Goal: Transaction & Acquisition: Obtain resource

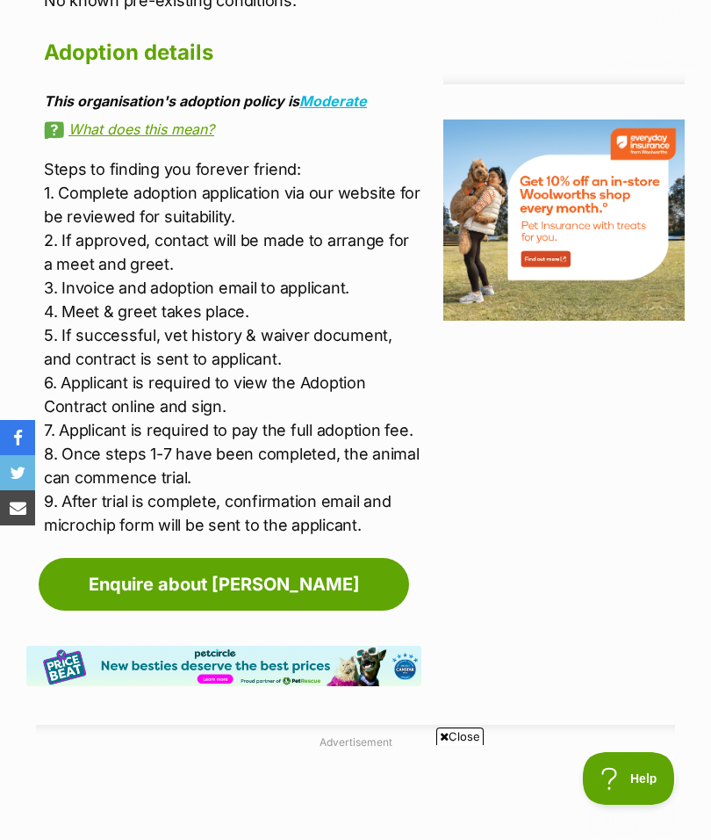
scroll to position [2225, 0]
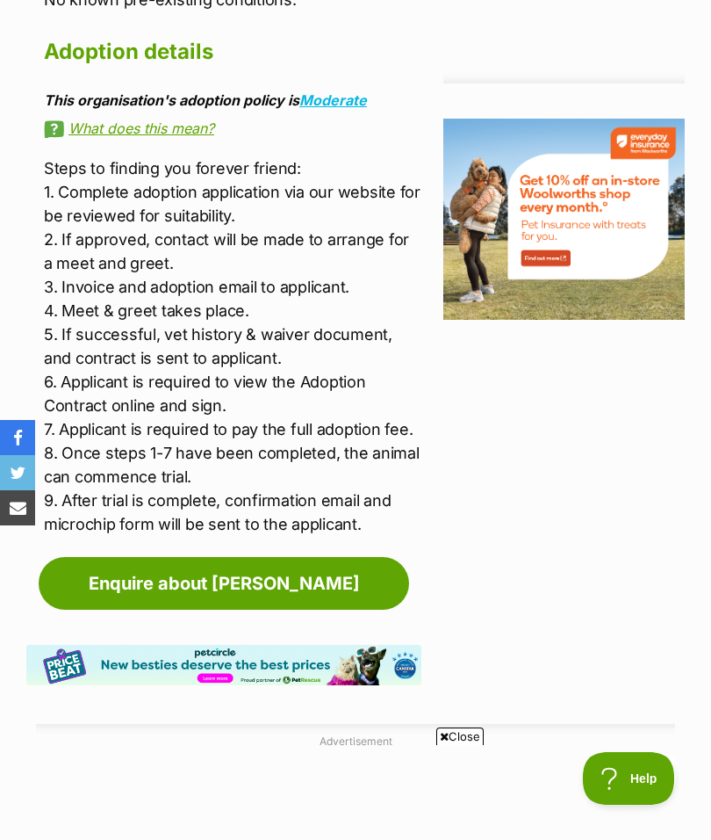
click at [201, 568] on link "Enquire about Minnie" at bounding box center [224, 583] width 371 height 53
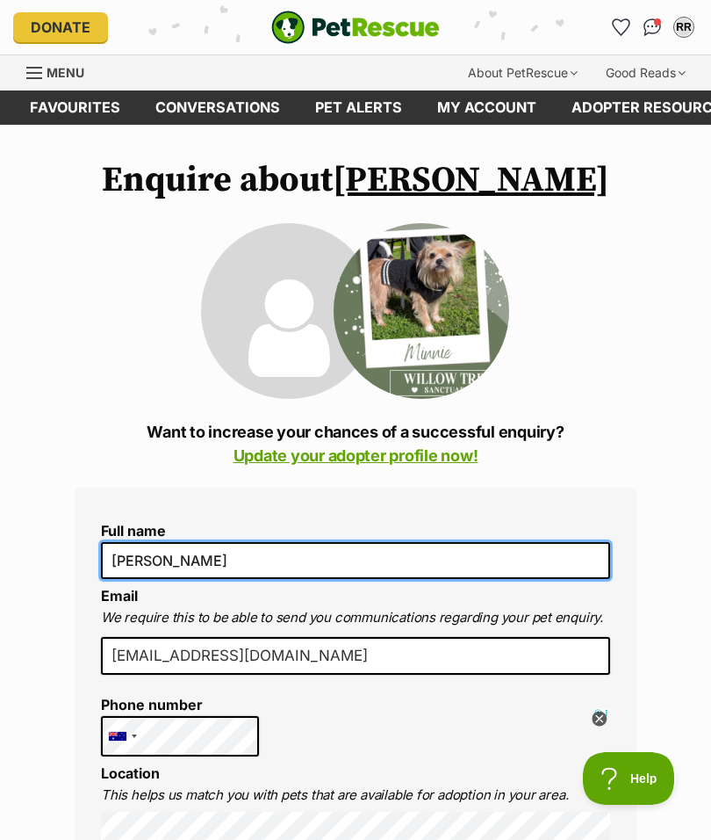
click at [123, 555] on input "[PERSON_NAME]" at bounding box center [355, 560] width 509 height 37
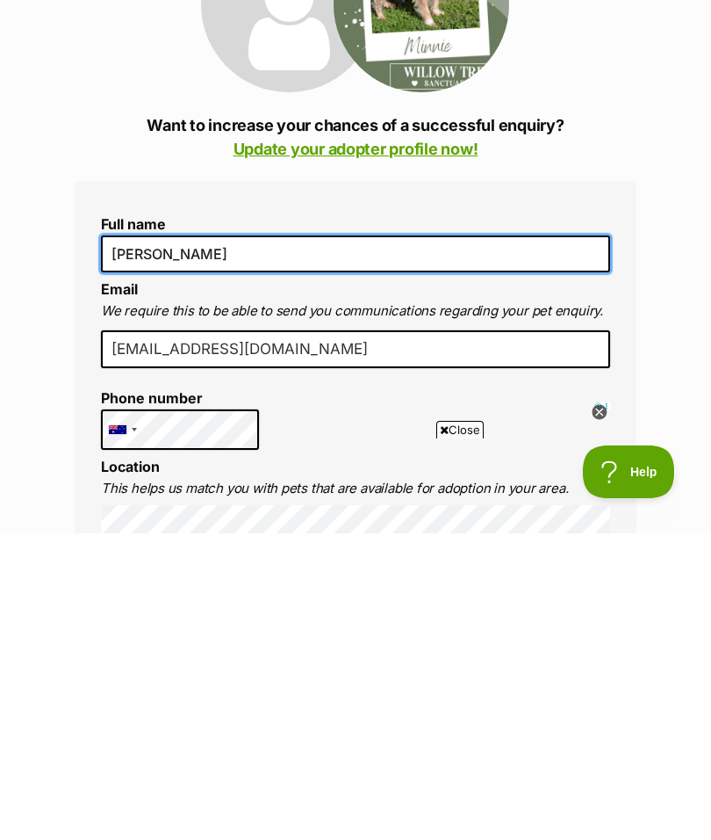
scroll to position [6, 0]
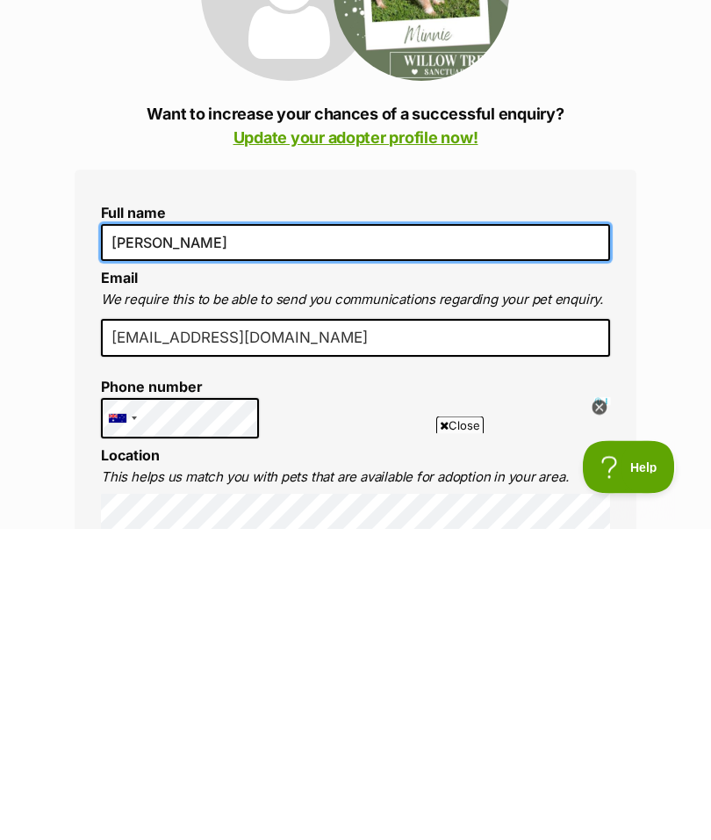
type input "Jan Rossington"
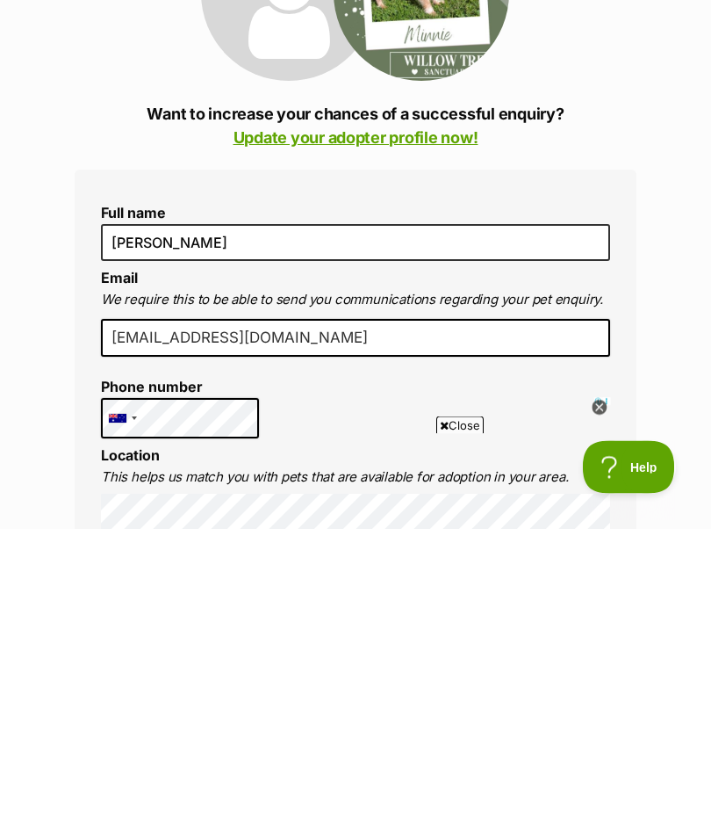
click at [141, 711] on div at bounding box center [122, 730] width 40 height 39
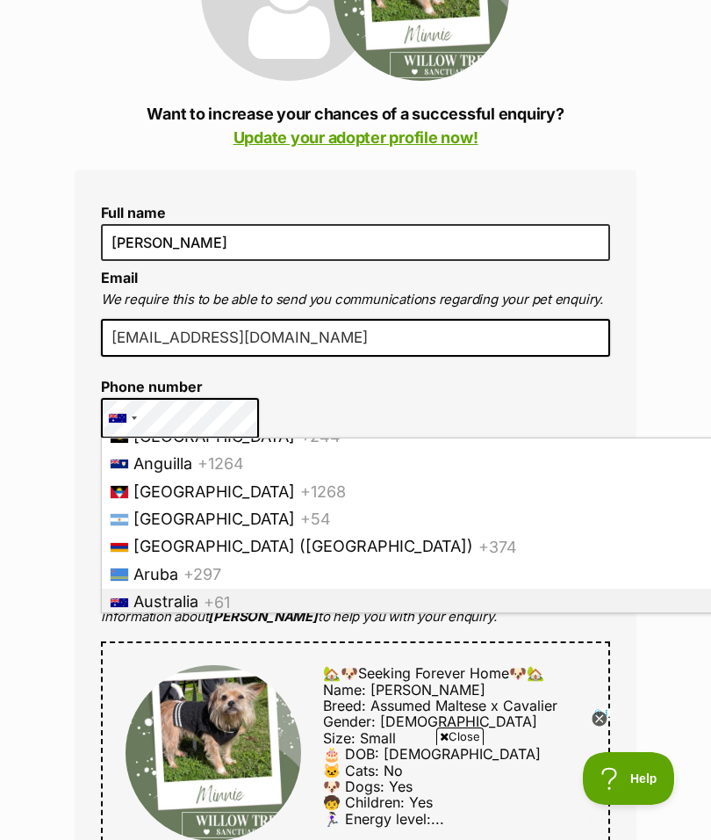
scroll to position [315, 0]
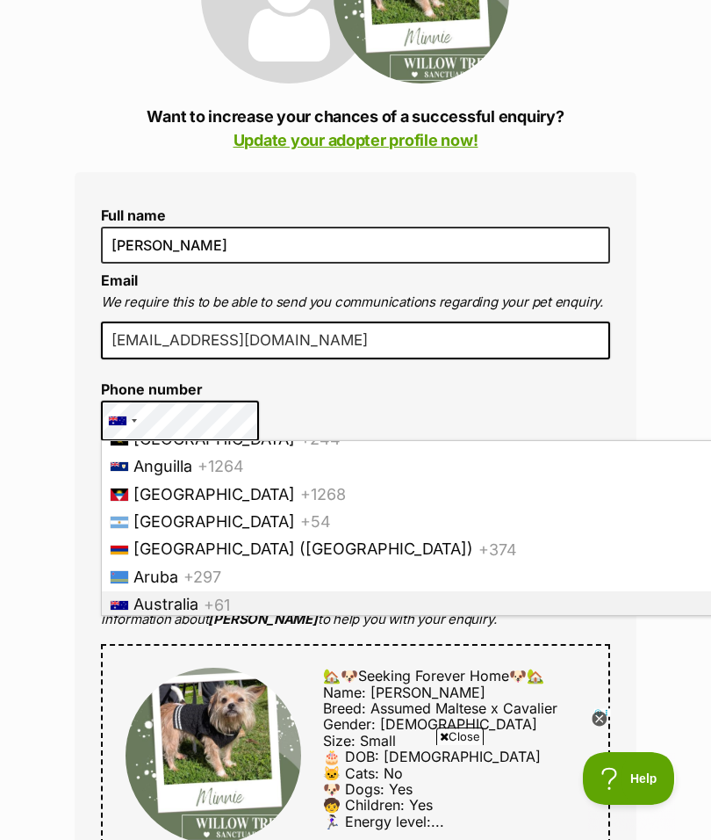
click at [125, 415] on div at bounding box center [122, 420] width 40 height 39
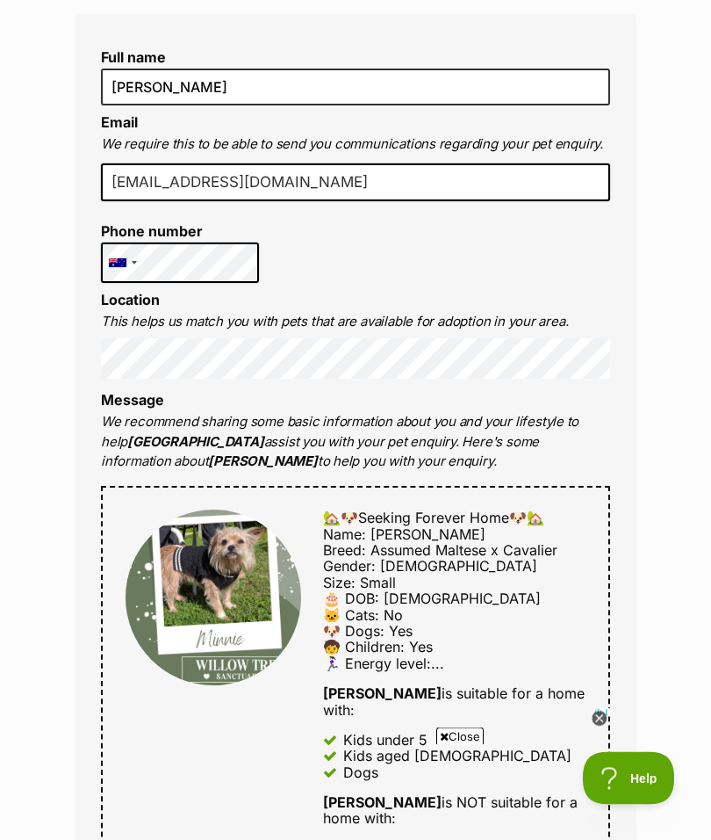
scroll to position [472, 0]
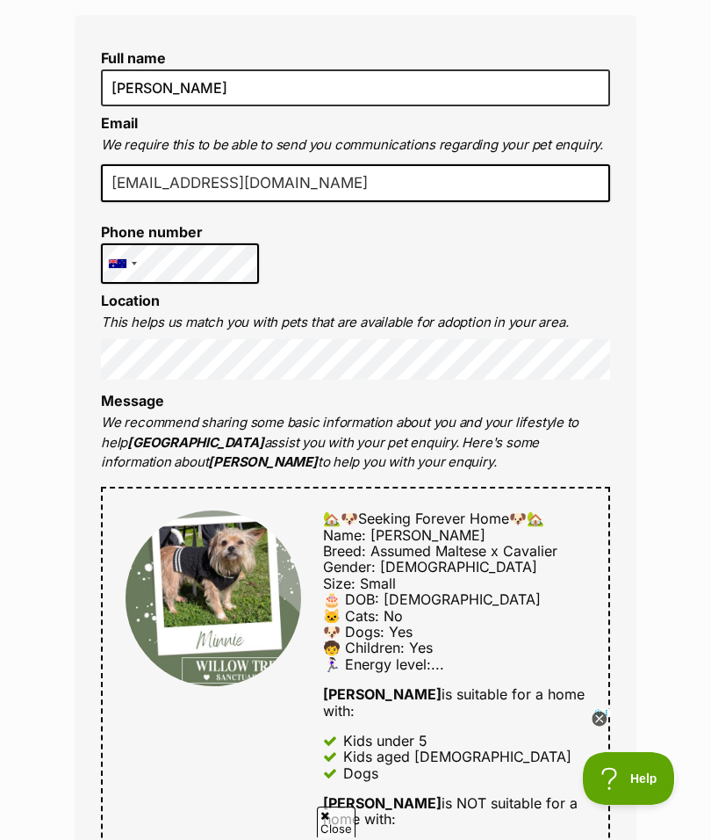
click at [126, 256] on div at bounding box center [122, 263] width 40 height 39
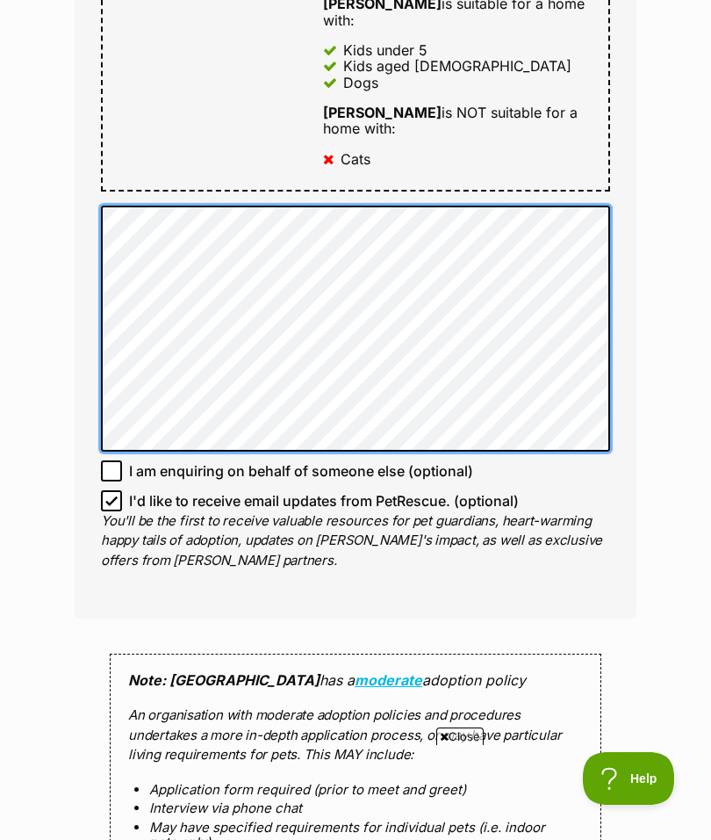
scroll to position [0, 0]
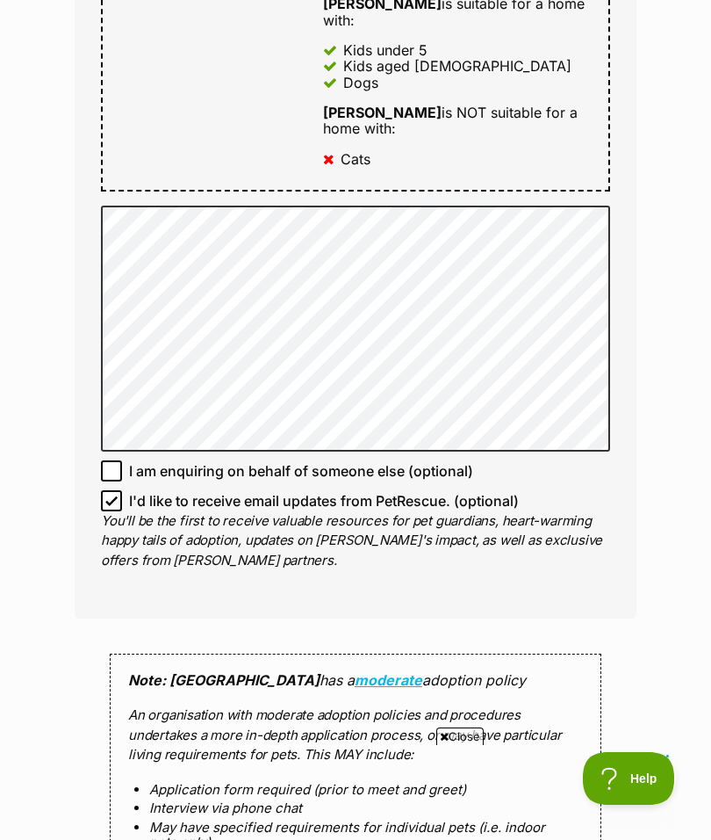
click at [130, 782] on ol "Application form required (prior to meet and greet) Interview via phone chat Ma…" at bounding box center [355, 825] width 455 height 86
click at [192, 800] on li "Interview via phone chat" at bounding box center [355, 807] width 413 height 15
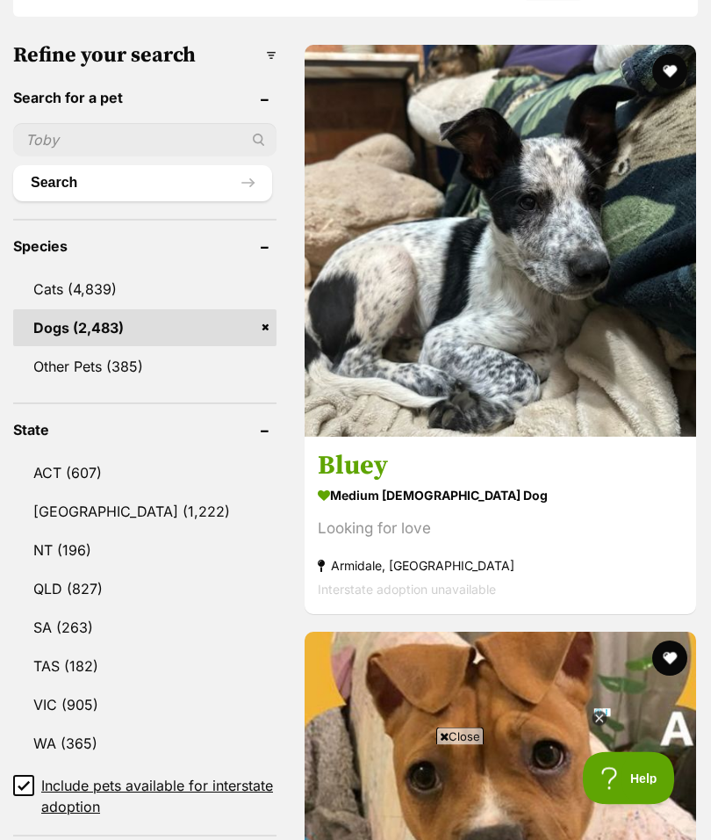
scroll to position [660, 0]
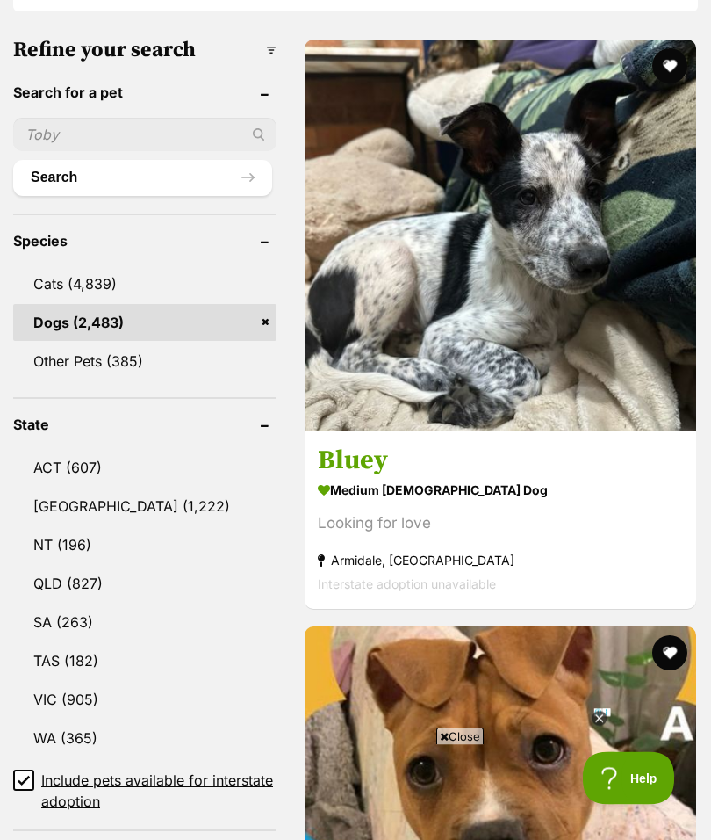
click at [242, 298] on link "Cats (4,839)" at bounding box center [144, 284] width 263 height 37
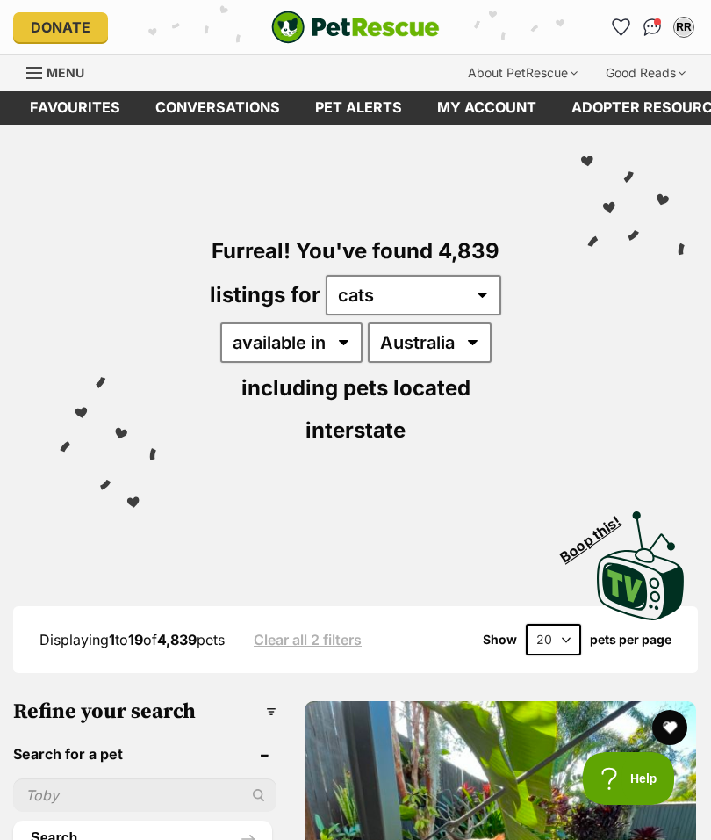
click at [514, 289] on div "Furreal! You've found 4,839 listings for any type of pet cats dogs other pets a…" at bounding box center [355, 310] width 659 height 371
click at [465, 292] on select "any type of pet cats dogs other pets" at bounding box center [414, 295] width 176 height 40
select select "Dogs"
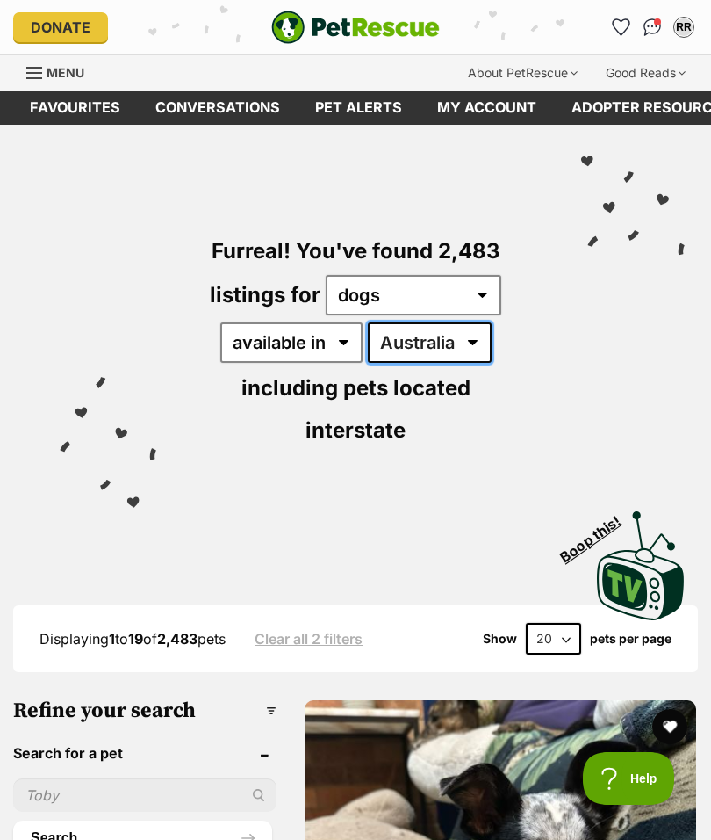
click at [456, 350] on select "[GEOGRAPHIC_DATA] [GEOGRAPHIC_DATA] [GEOGRAPHIC_DATA] [GEOGRAPHIC_DATA] [GEOGRA…" at bounding box center [430, 342] width 124 height 40
select select "NSW"
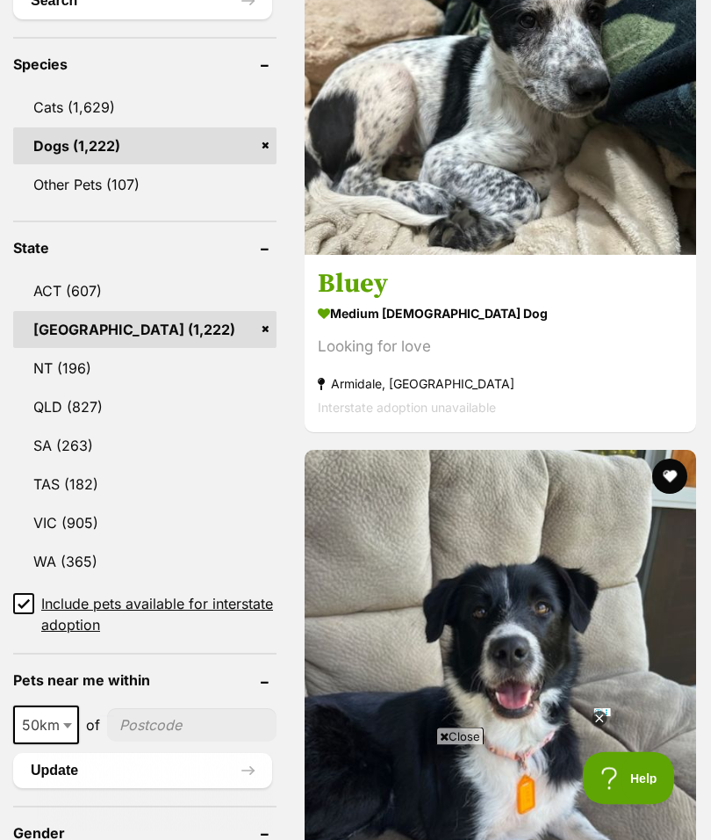
scroll to position [837, 0]
click at [65, 728] on span "250km" at bounding box center [50, 724] width 71 height 25
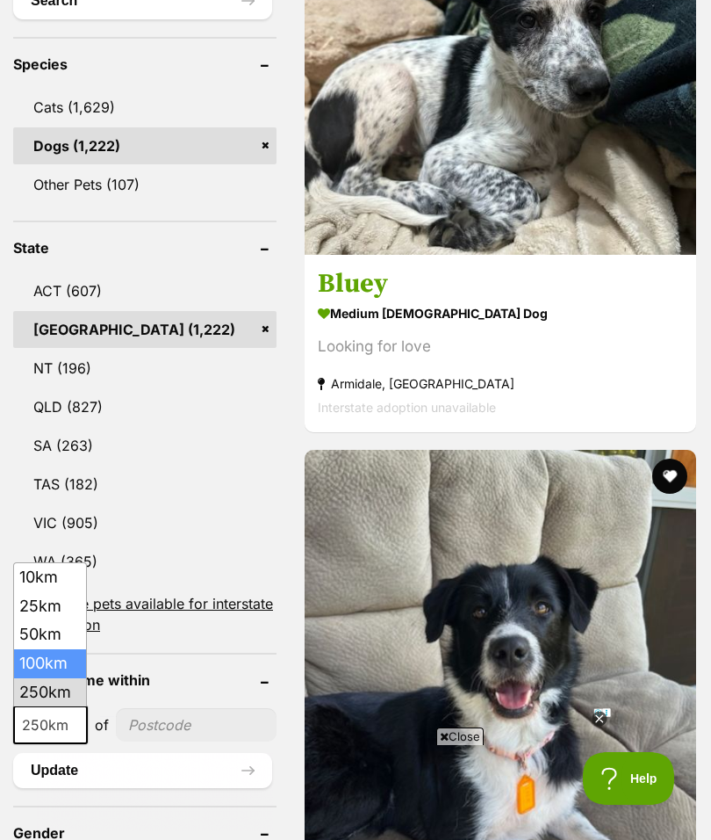
select select "100"
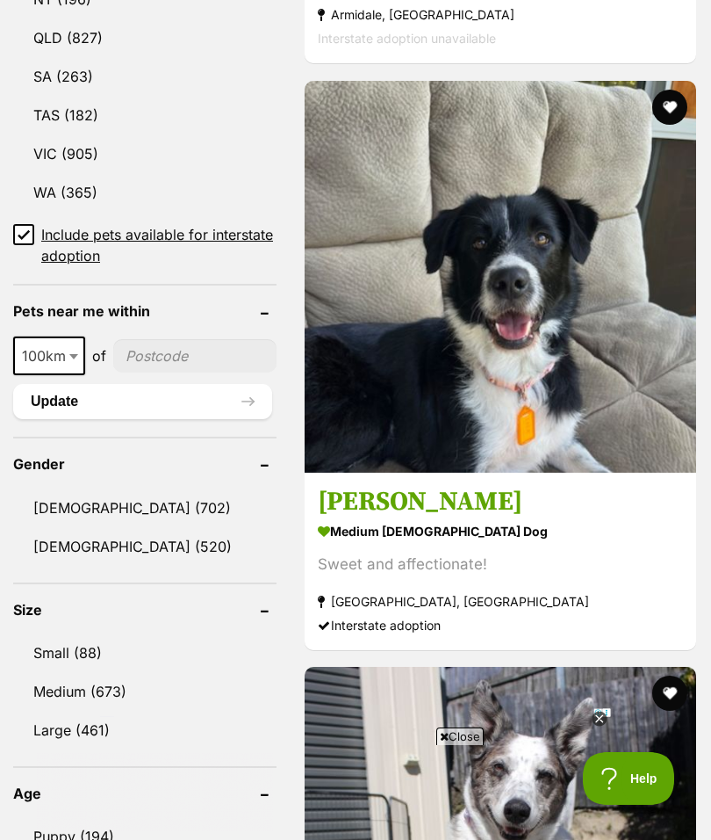
scroll to position [1207, 0]
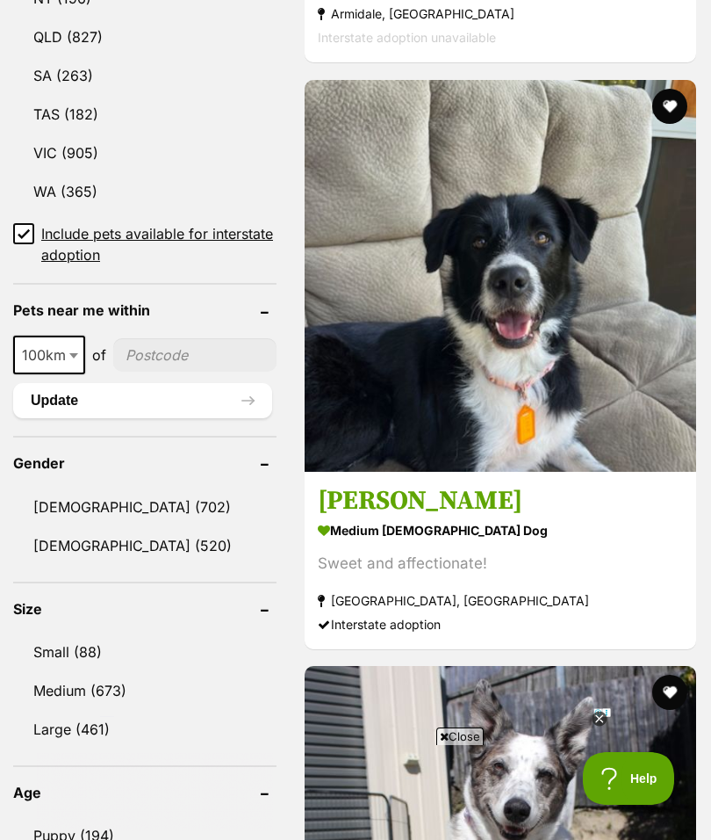
click at [83, 646] on link "Small (88)" at bounding box center [144, 651] width 263 height 37
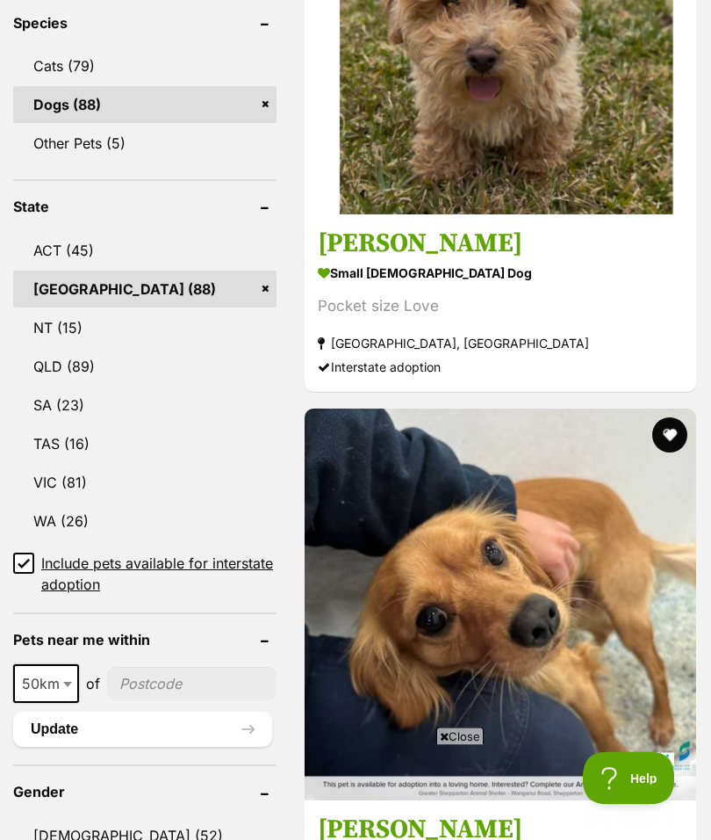
scroll to position [927, 0]
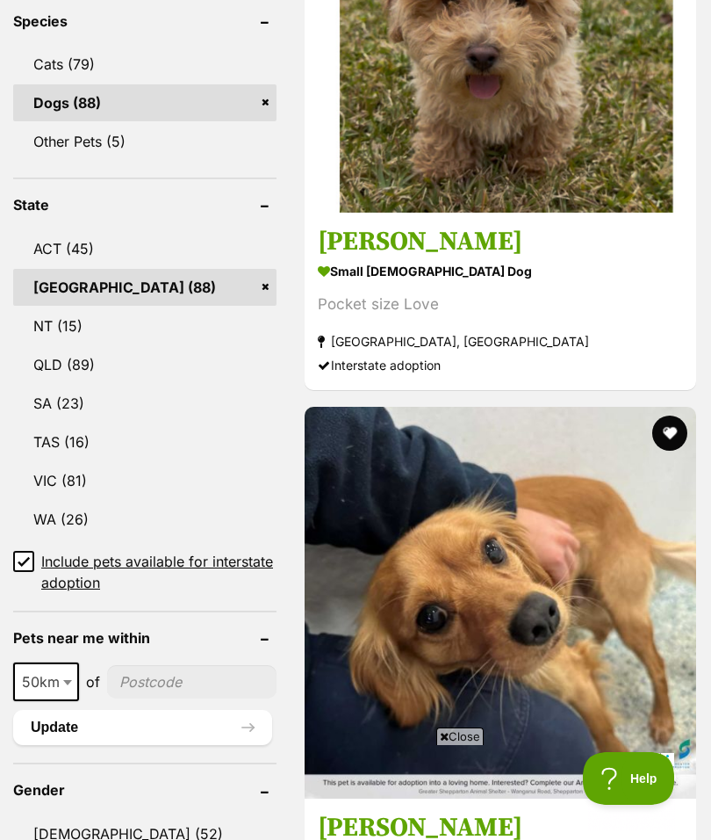
click at [63, 680] on b at bounding box center [67, 682] width 9 height 5
select select "100"
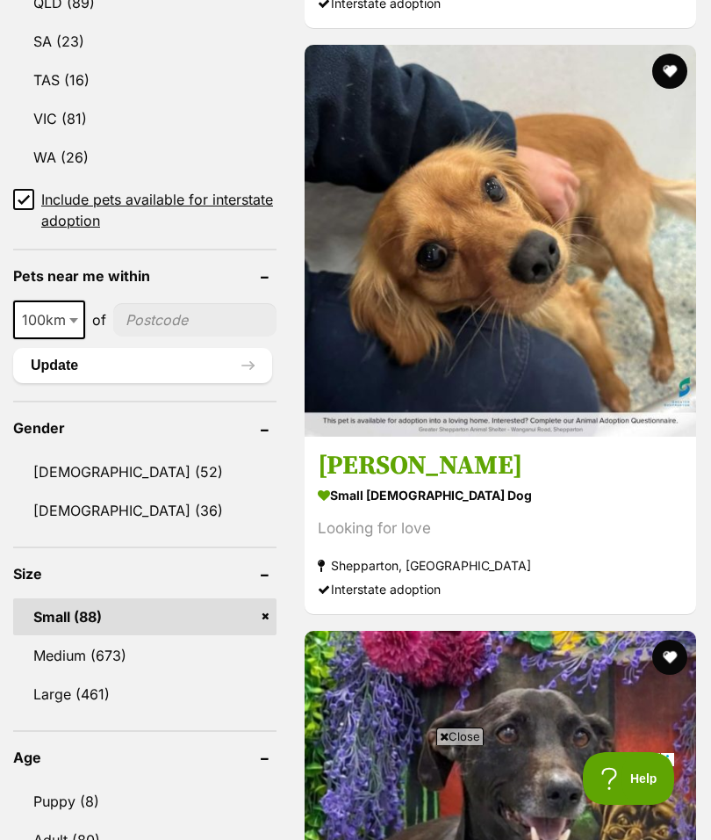
scroll to position [1275, 0]
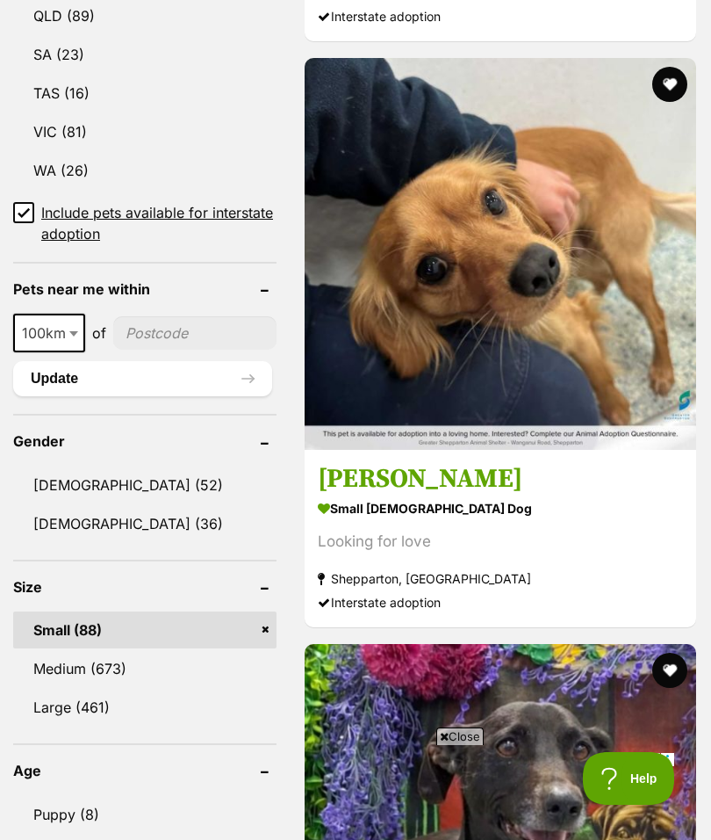
click at [487, 381] on img at bounding box center [501, 254] width 392 height 392
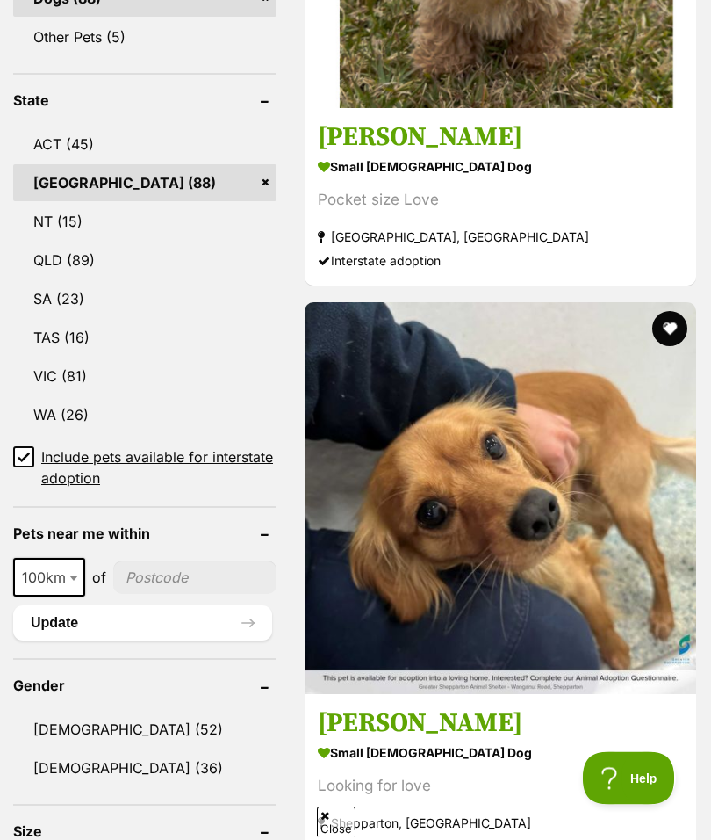
scroll to position [1032, 0]
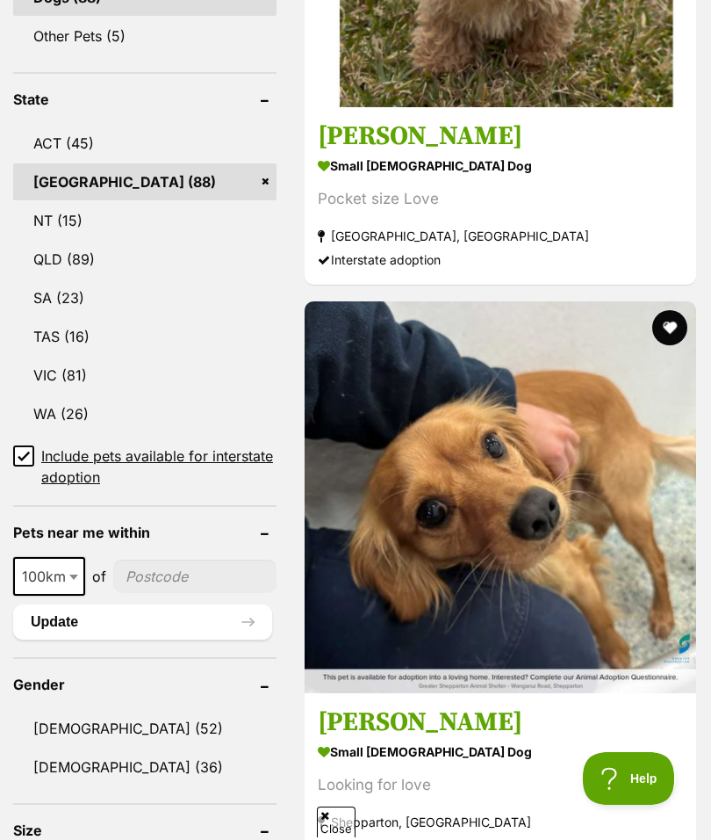
click at [155, 569] on input"] "postcode" at bounding box center [194, 575] width 163 height 33
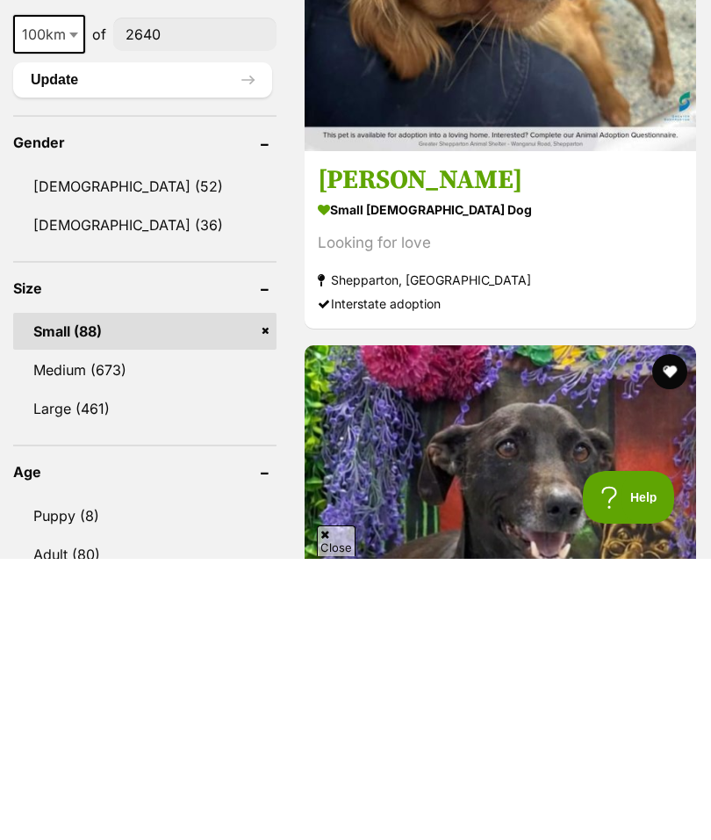
scroll to position [1306, 0]
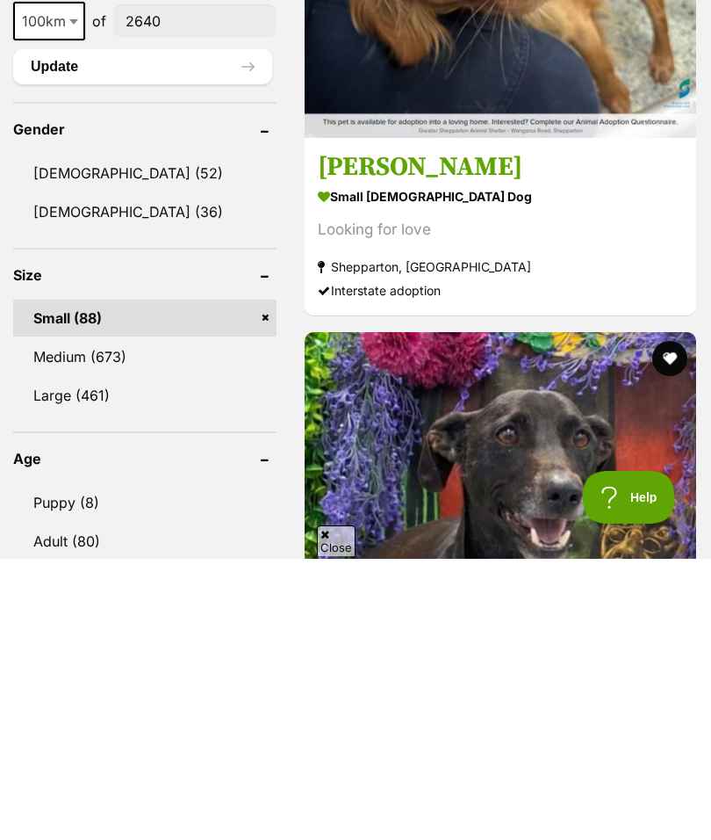
type input"] "2640"
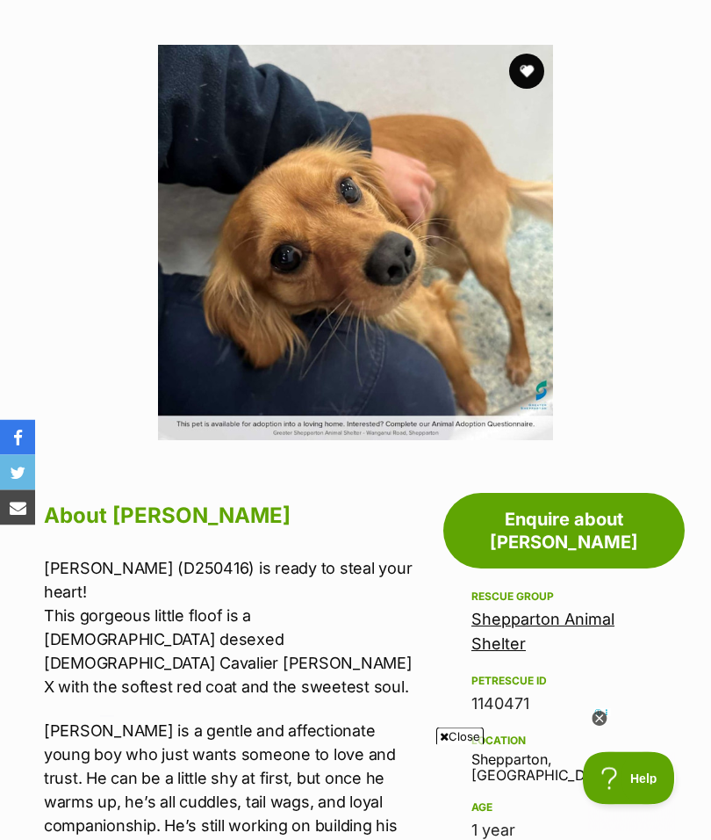
scroll to position [348, 0]
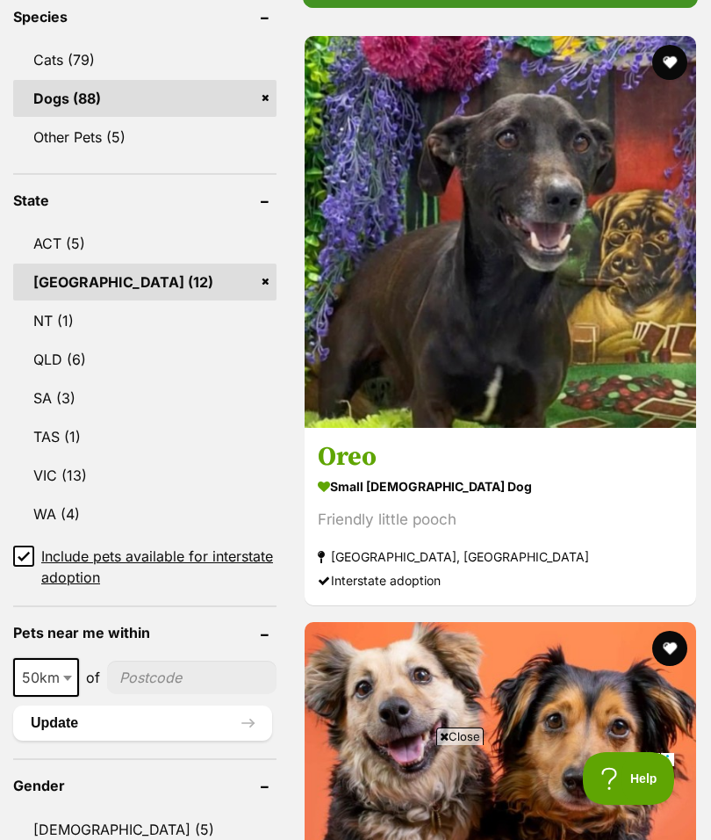
scroll to position [942, 0]
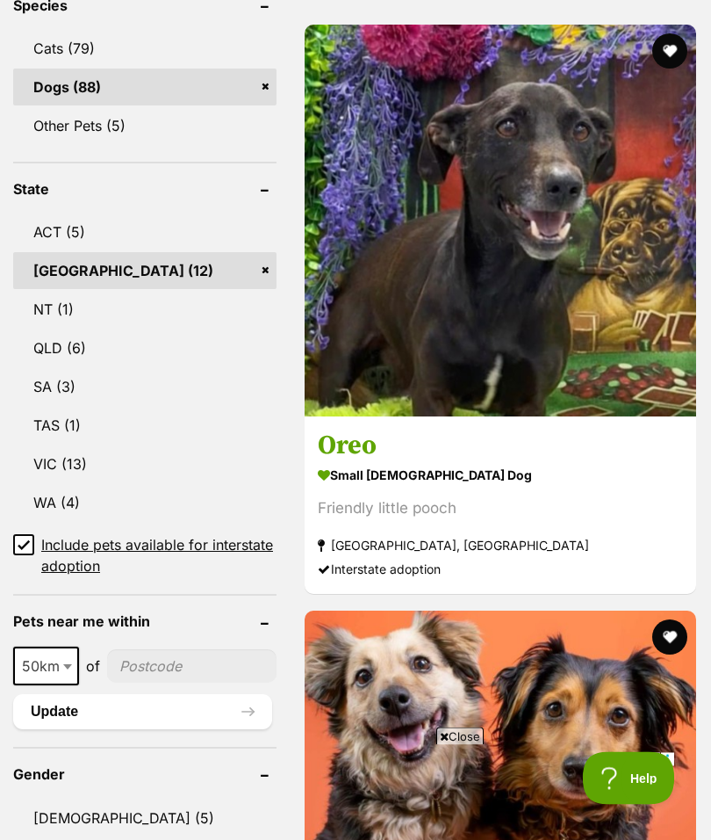
click at [204, 403] on link "SA (3)" at bounding box center [144, 387] width 263 height 37
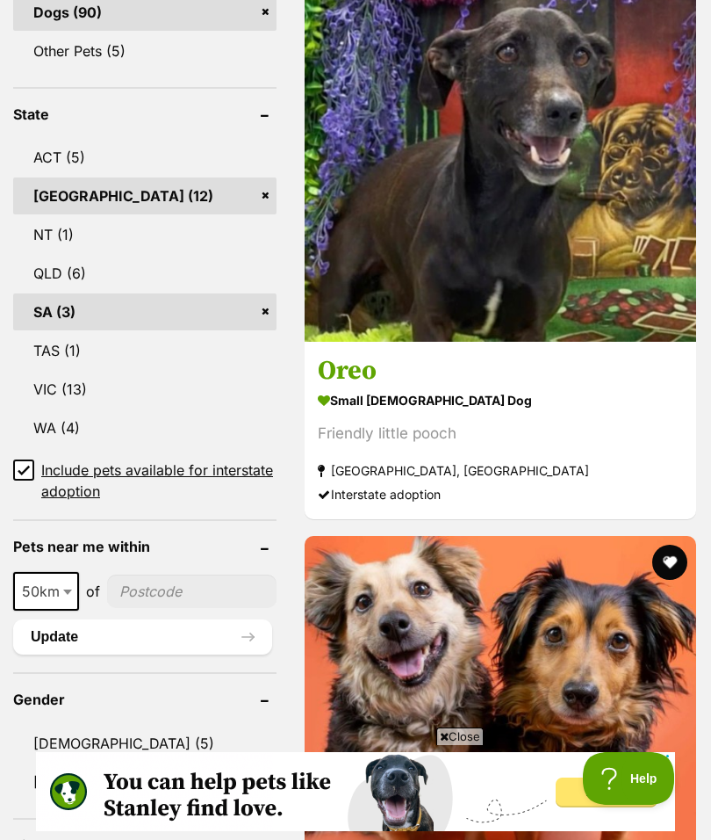
scroll to position [1019, 0]
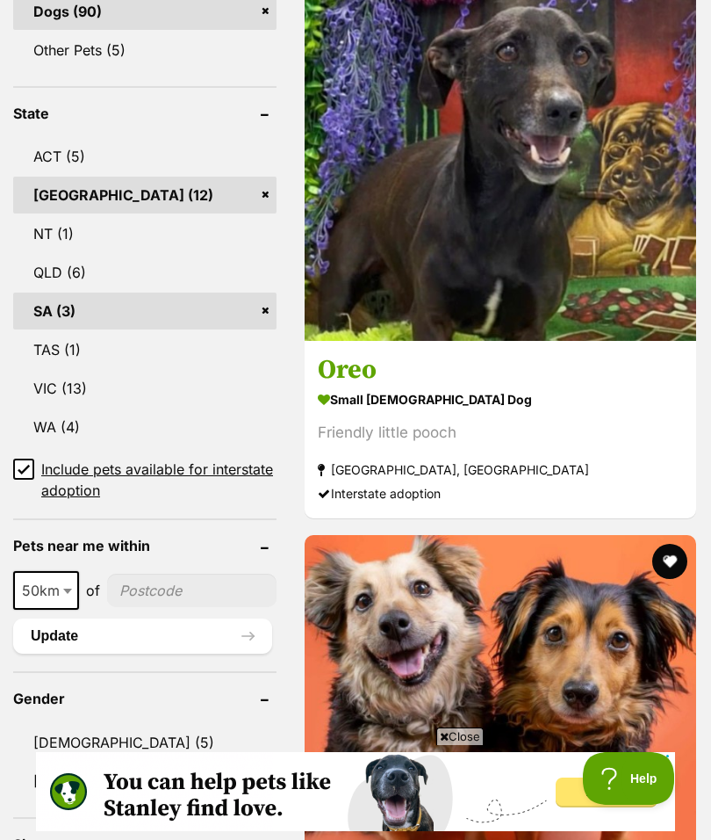
click at [53, 588] on span "50km" at bounding box center [46, 590] width 62 height 25
select select "100"
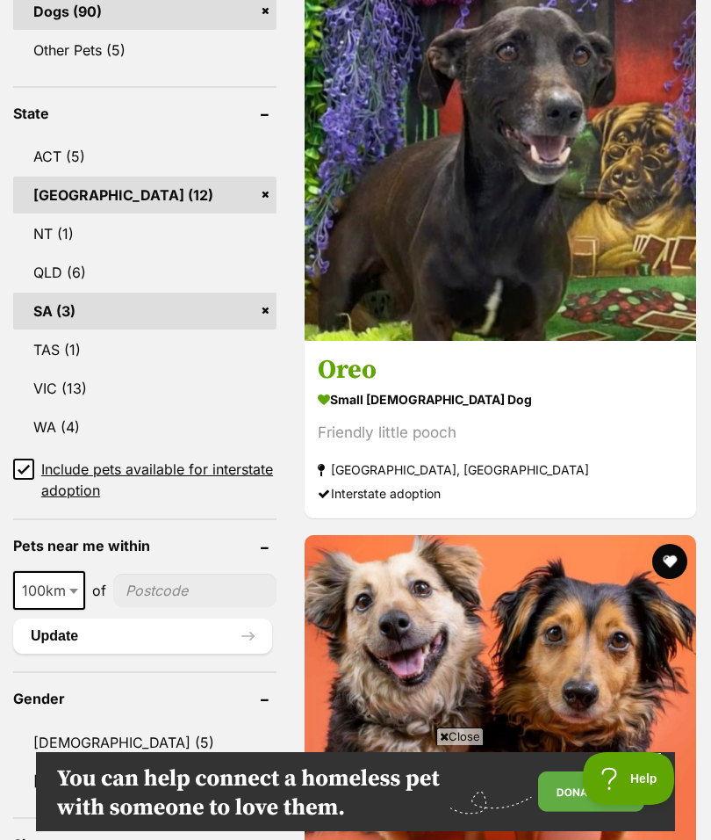
scroll to position [0, 0]
click at [116, 638] on button "Update" at bounding box center [142, 635] width 259 height 35
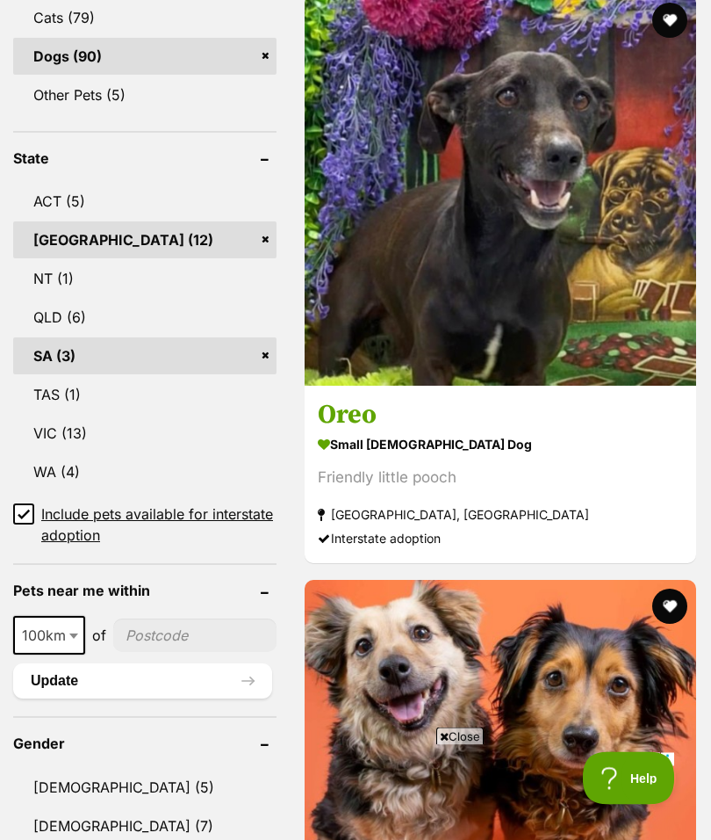
scroll to position [975, 0]
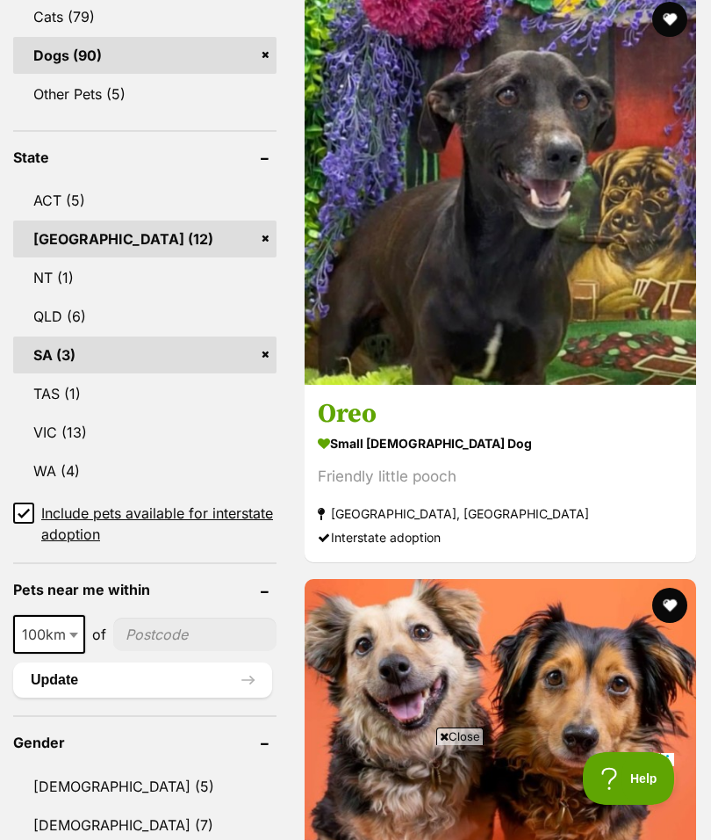
click at [54, 630] on span "100km" at bounding box center [49, 634] width 69 height 25
select select "250"
click at [82, 631] on span at bounding box center [78, 634] width 18 height 39
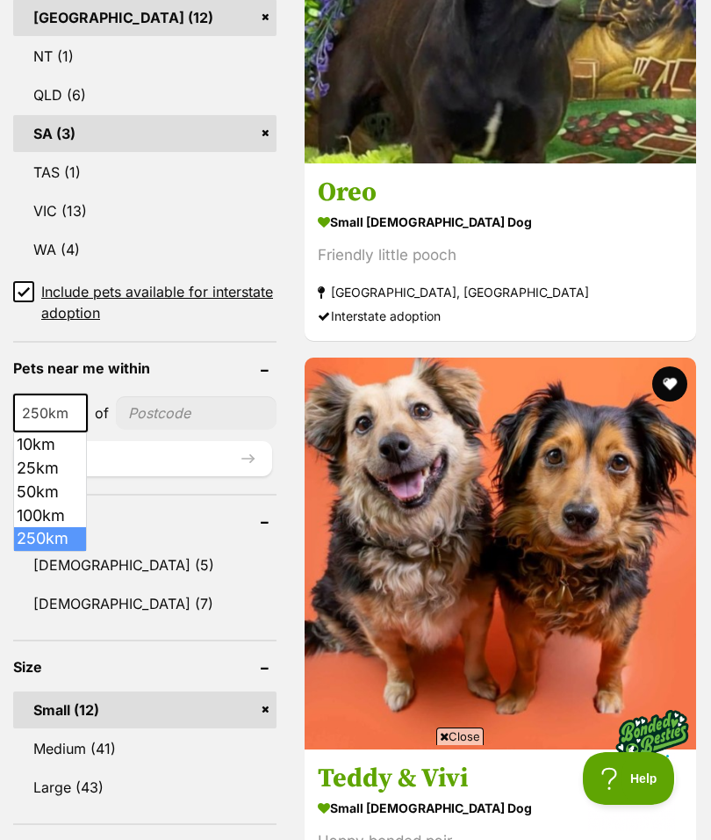
scroll to position [1201, 0]
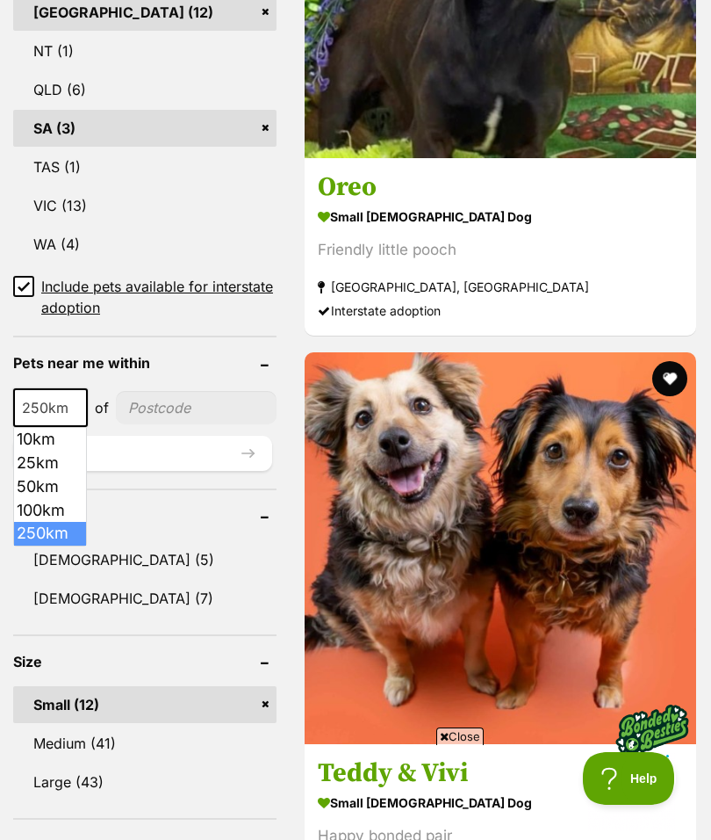
click at [155, 711] on link "Small (12)" at bounding box center [144, 704] width 263 height 37
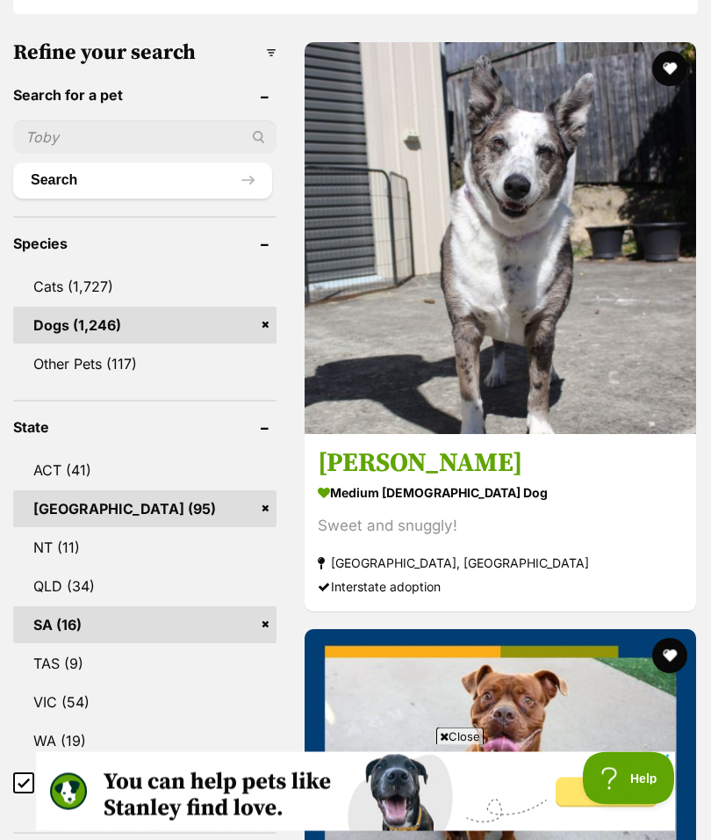
scroll to position [705, 0]
click at [219, 628] on link "SA (16)" at bounding box center [144, 624] width 263 height 37
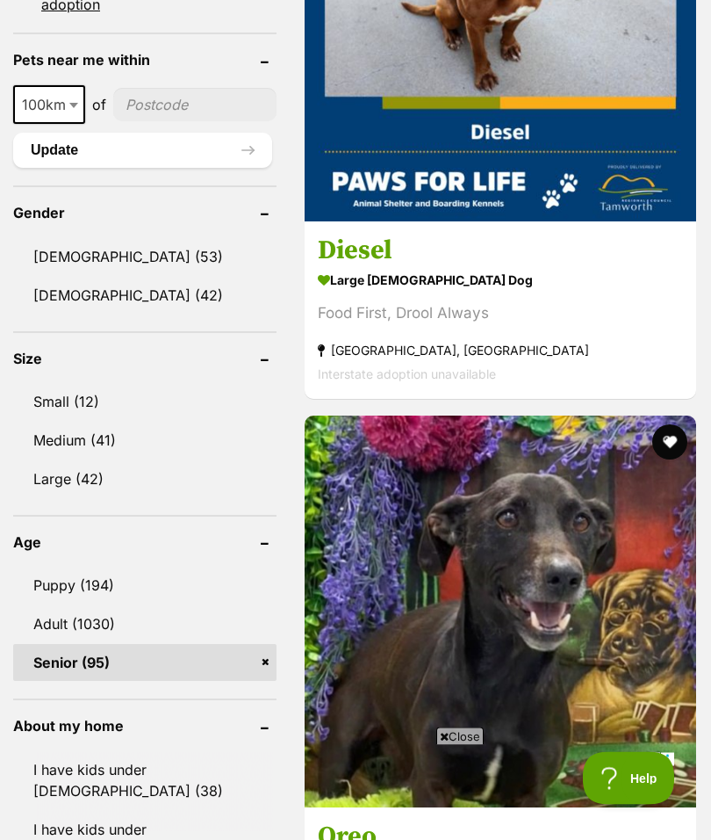
scroll to position [1495, 0]
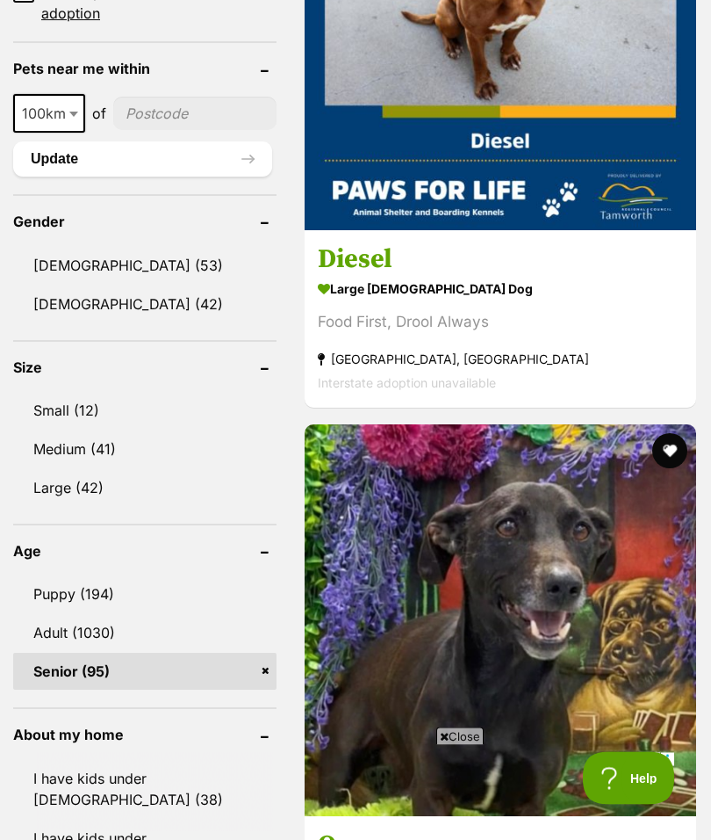
click at [82, 419] on link "Small (12)" at bounding box center [144, 411] width 263 height 37
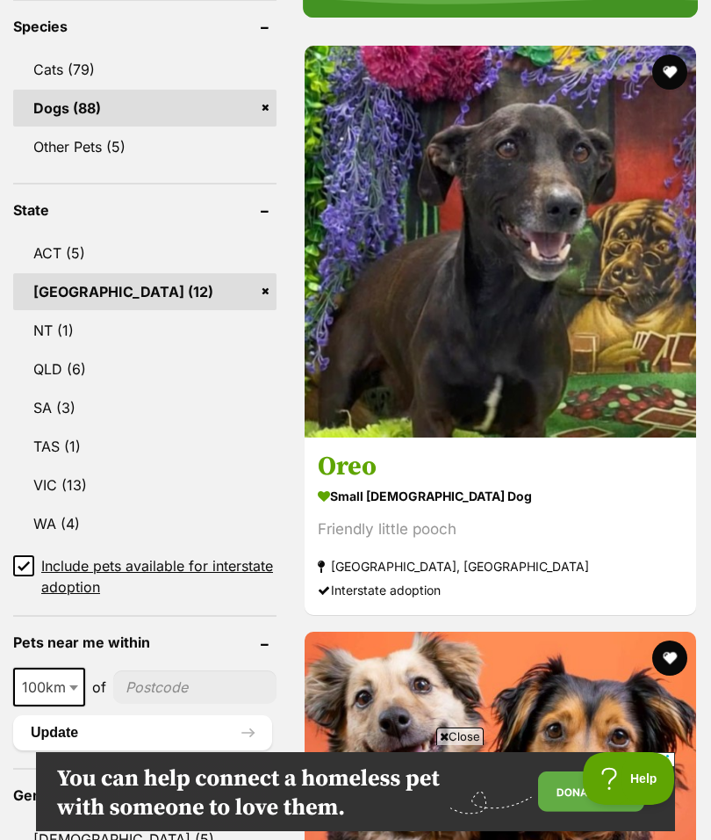
scroll to position [935, 0]
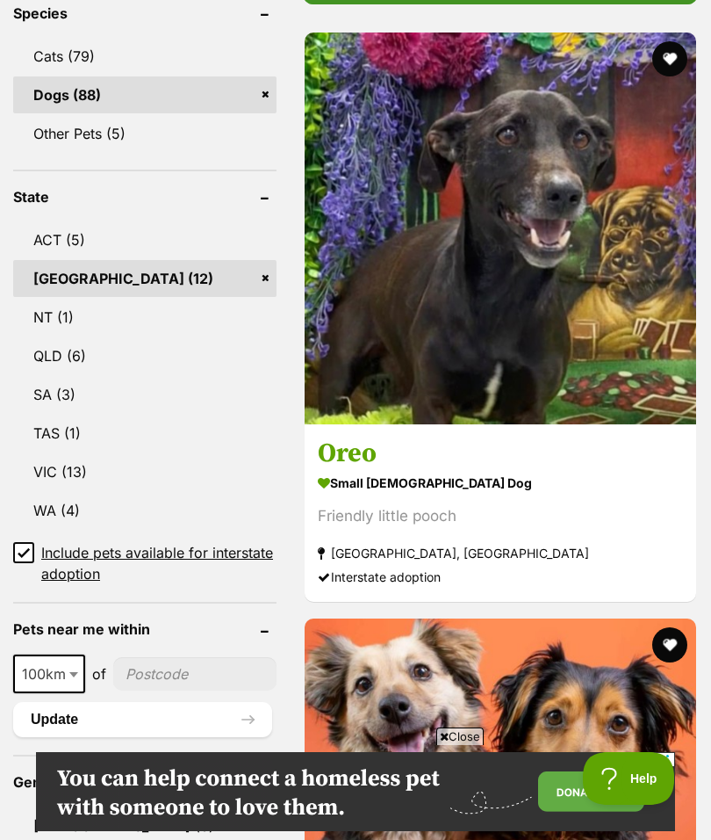
click at [451, 554] on strong "[GEOGRAPHIC_DATA], [GEOGRAPHIC_DATA]" at bounding box center [500, 553] width 365 height 24
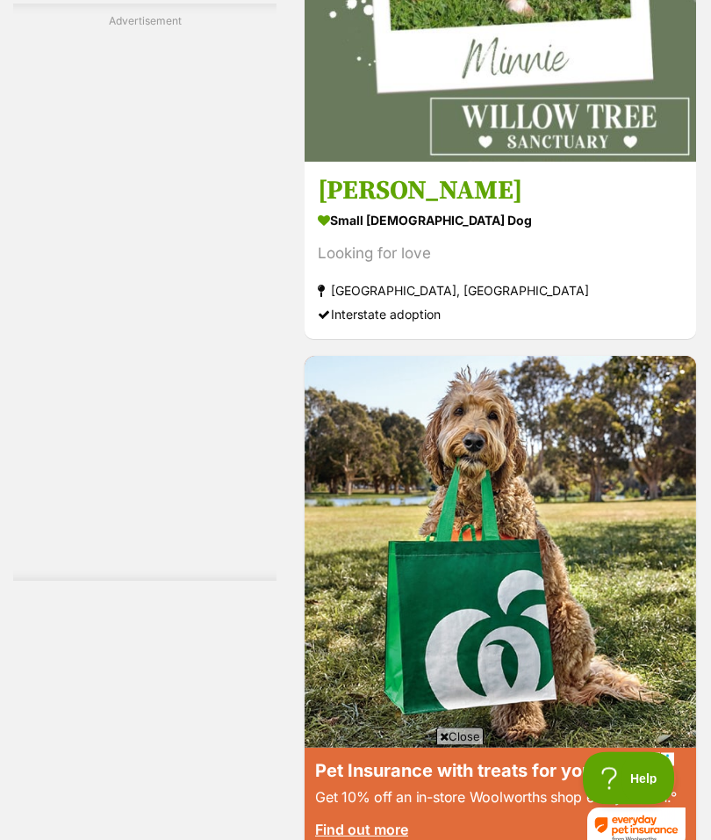
scroll to position [6666, 0]
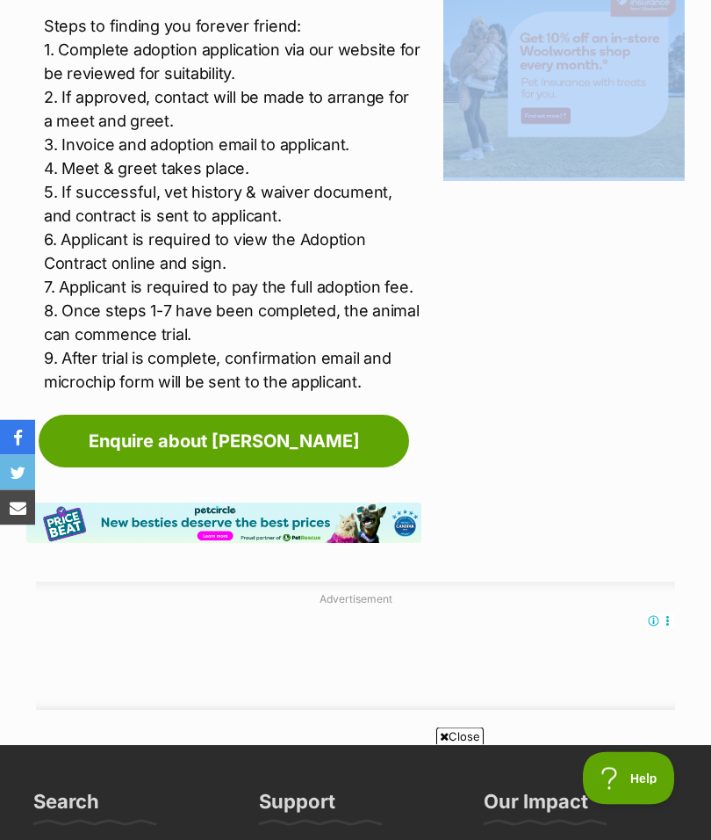
scroll to position [2363, 0]
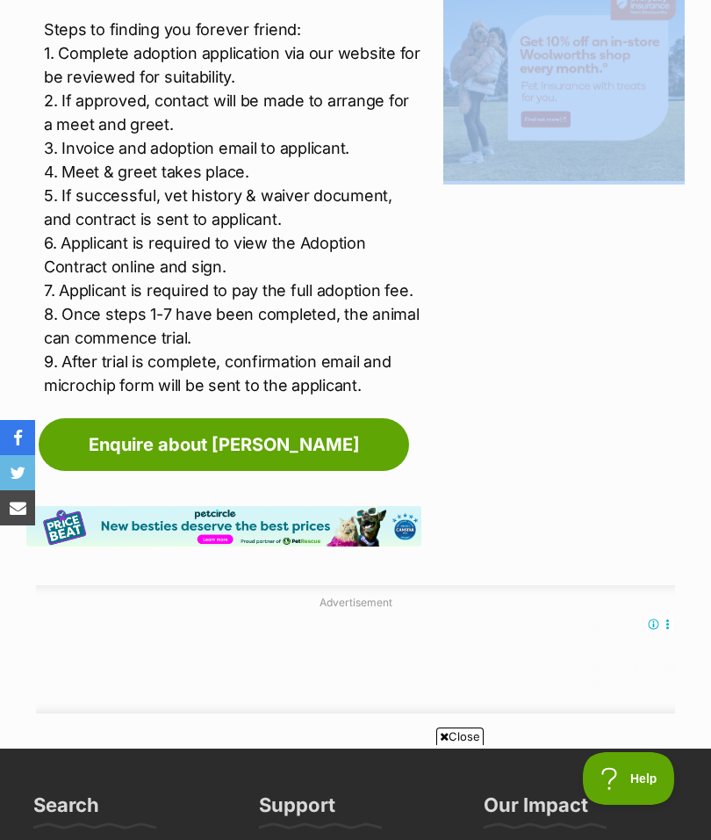
click at [211, 433] on link "Enquire about [PERSON_NAME]" at bounding box center [224, 444] width 371 height 53
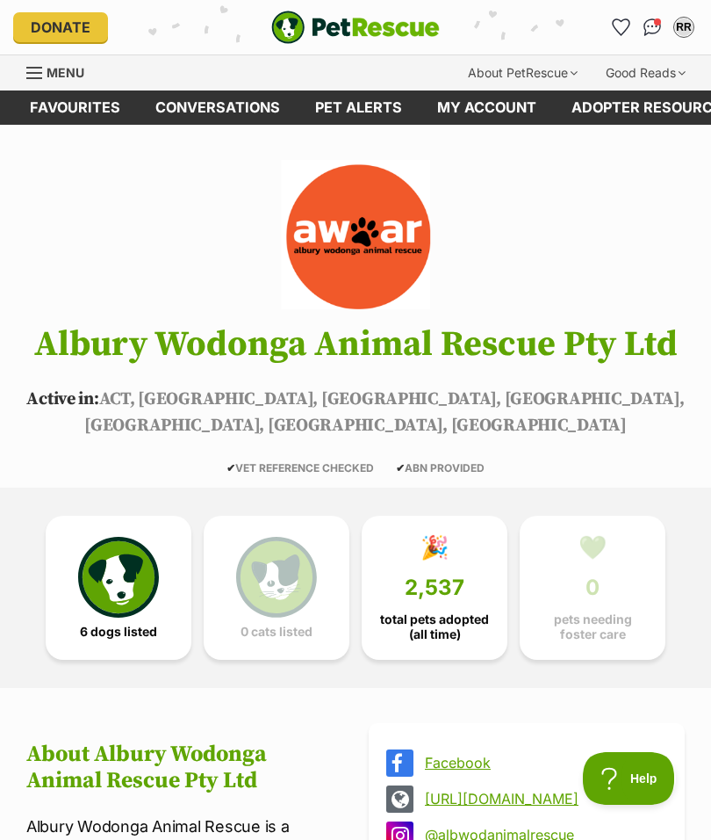
click at [138, 565] on img at bounding box center [118, 577] width 81 height 81
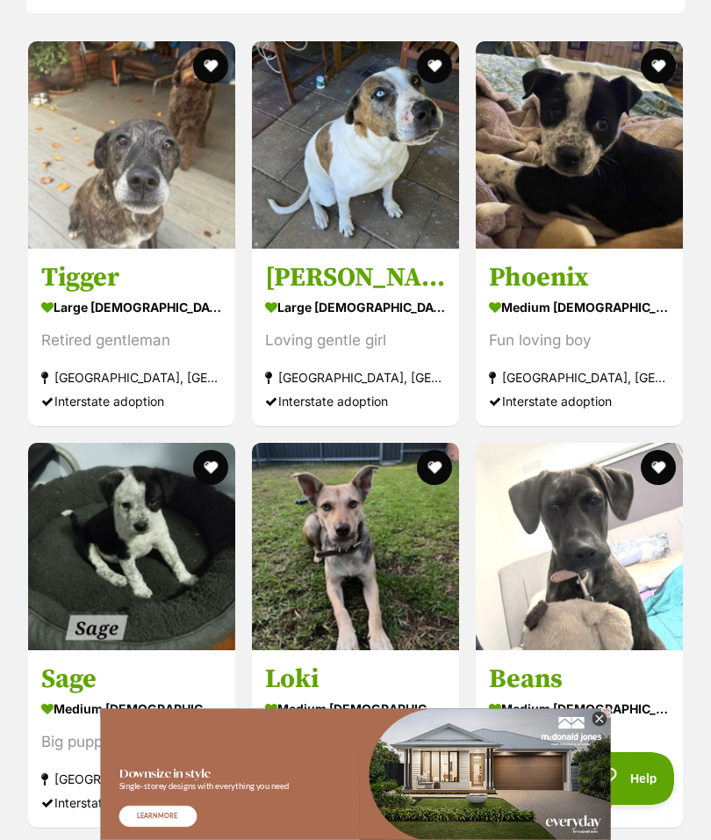
click at [544, 696] on div "medium male Dog" at bounding box center [579, 708] width 181 height 25
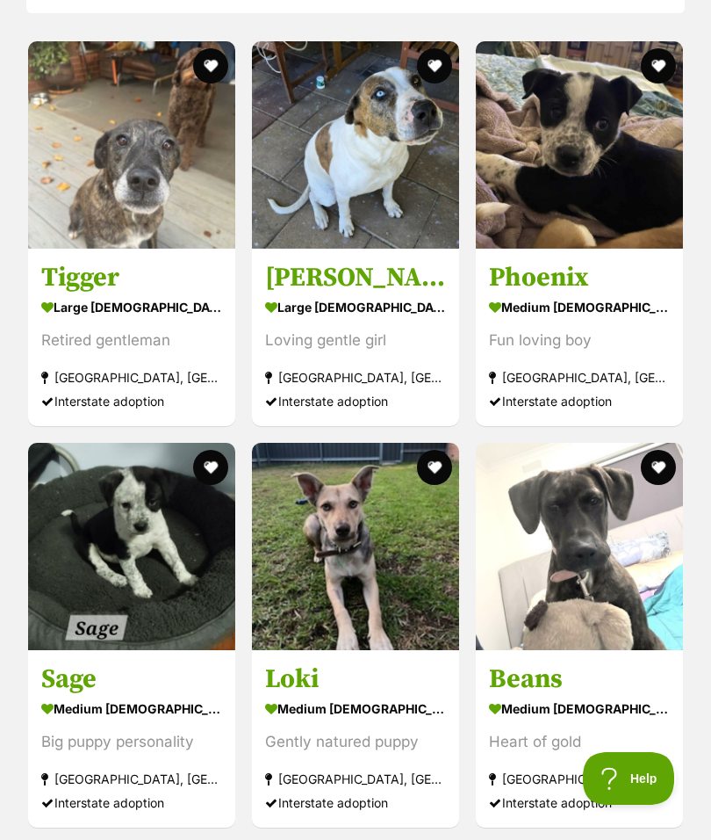
scroll to position [1920, 0]
